Goal: Find contact information: Find contact information

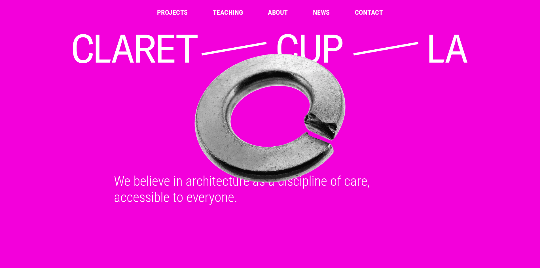
click at [370, 12] on link "Contact" at bounding box center [369, 12] width 28 height 7
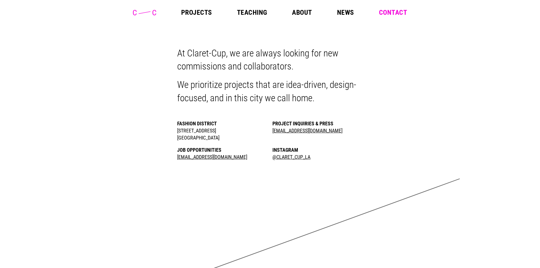
click at [191, 11] on link "Projects" at bounding box center [196, 12] width 31 height 7
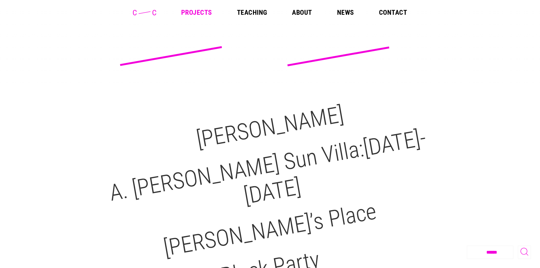
click at [384, 12] on link "Contact" at bounding box center [393, 12] width 28 height 7
